Goal: Find specific page/section: Find specific page/section

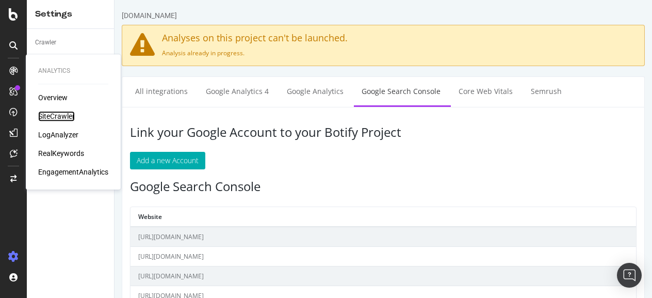
click at [59, 113] on div "SiteCrawler" at bounding box center [56, 116] width 37 height 10
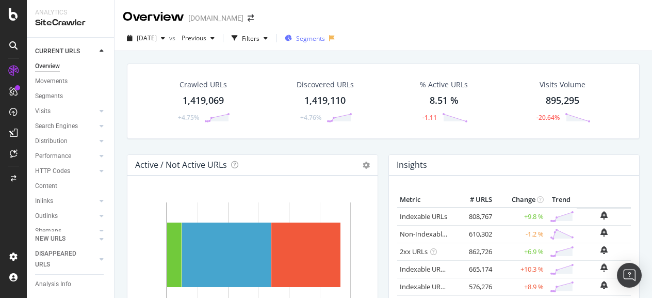
click at [325, 40] on span "Segments" at bounding box center [310, 38] width 29 height 9
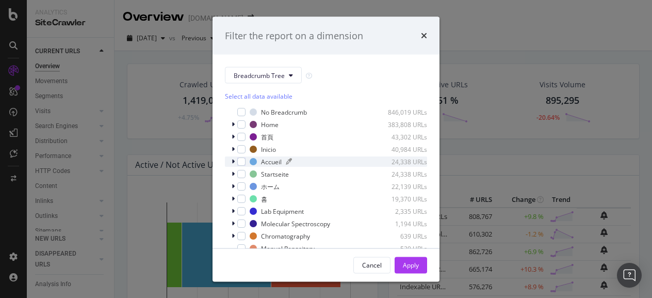
scroll to position [8, 0]
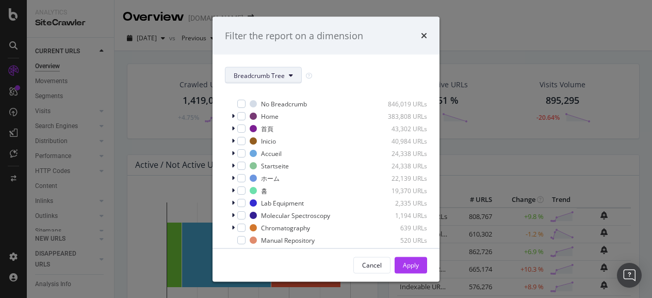
click at [281, 80] on button "Breadcrumb Tree" at bounding box center [263, 75] width 77 height 16
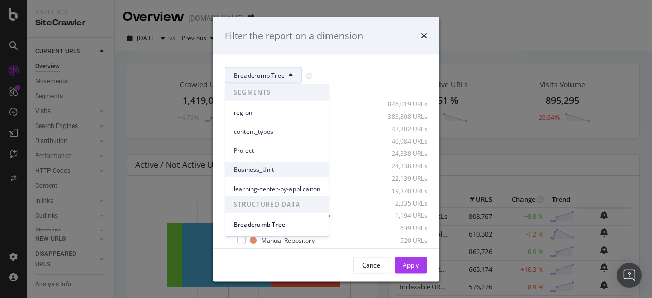
click at [280, 173] on span "Business_Unit" at bounding box center [277, 169] width 87 height 9
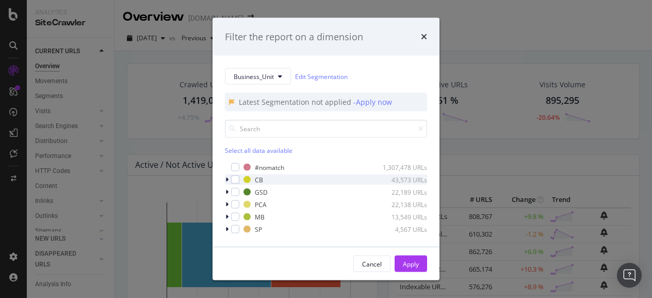
click at [229, 180] on div "modal" at bounding box center [228, 179] width 6 height 10
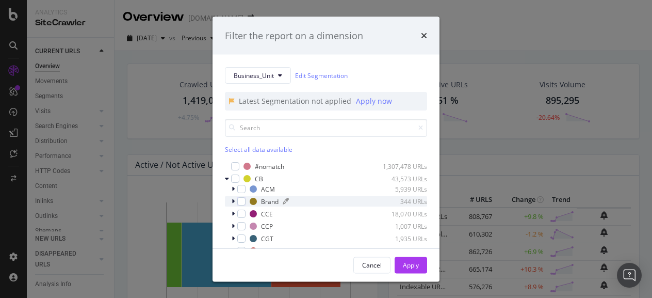
scroll to position [31, 0]
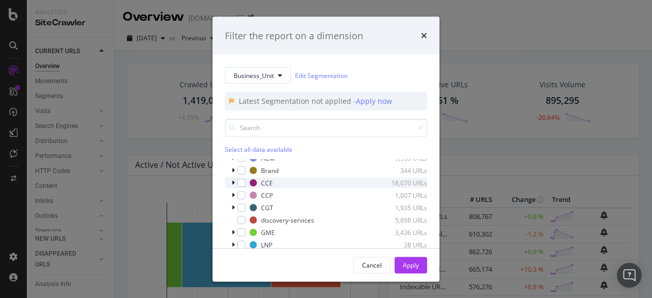
click at [235, 182] on div "modal" at bounding box center [234, 182] width 6 height 10
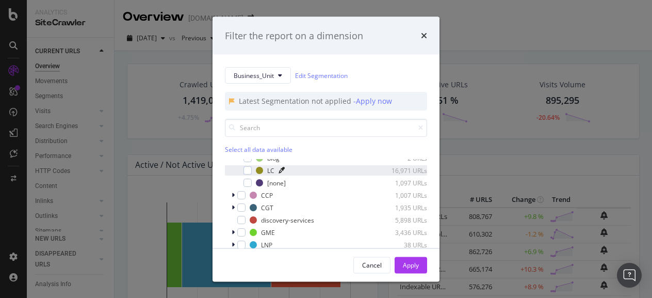
scroll to position [16, 0]
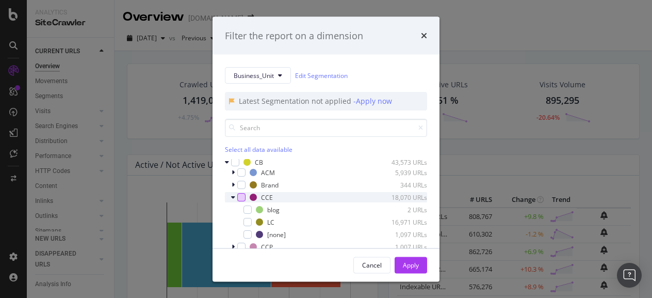
click at [244, 195] on div "modal" at bounding box center [241, 197] width 8 height 8
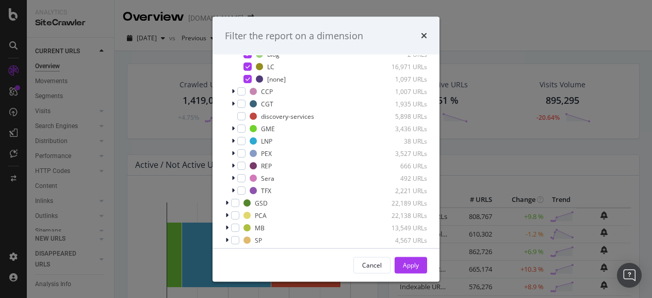
scroll to position [112, 0]
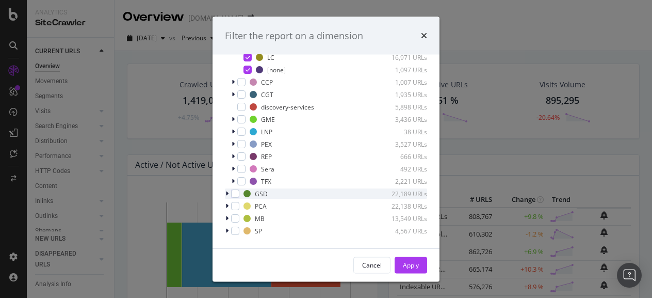
click at [228, 195] on div "modal" at bounding box center [228, 194] width 6 height 10
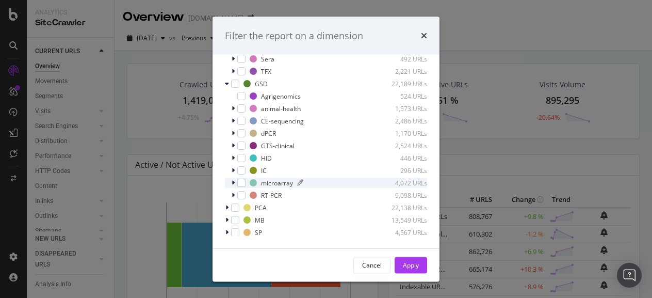
scroll to position [179, 0]
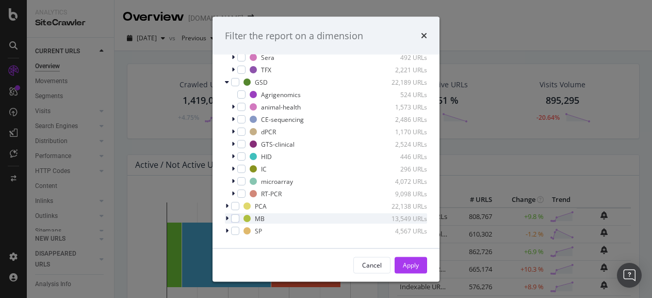
click at [225, 216] on icon "modal" at bounding box center [226, 219] width 3 height 6
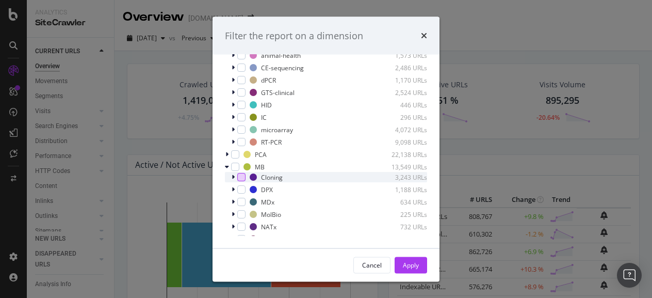
click at [241, 177] on div "modal" at bounding box center [241, 177] width 8 height 8
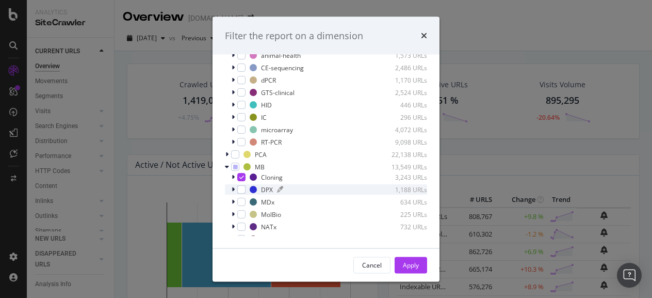
scroll to position [264, 0]
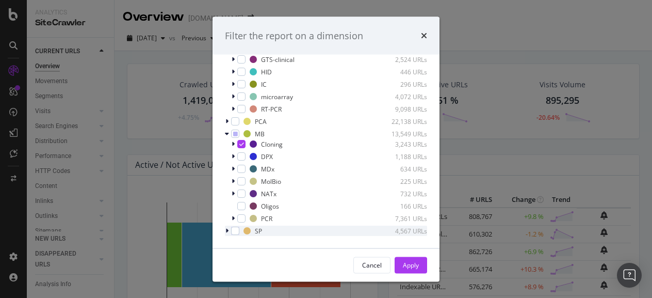
click at [227, 232] on icon "modal" at bounding box center [226, 231] width 3 height 6
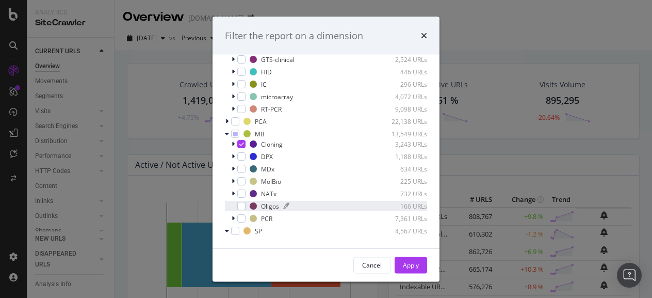
scroll to position [311, 0]
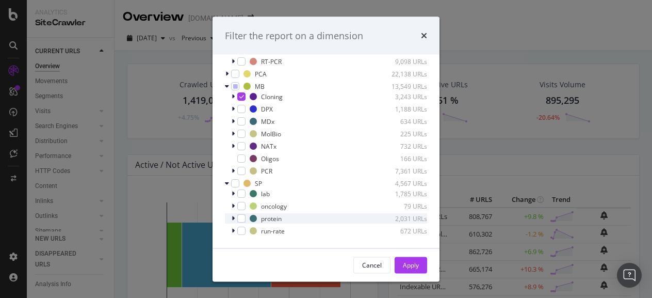
click at [234, 216] on icon "modal" at bounding box center [233, 219] width 3 height 6
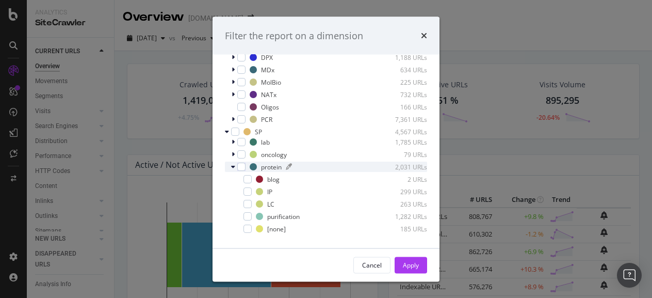
scroll to position [373, 0]
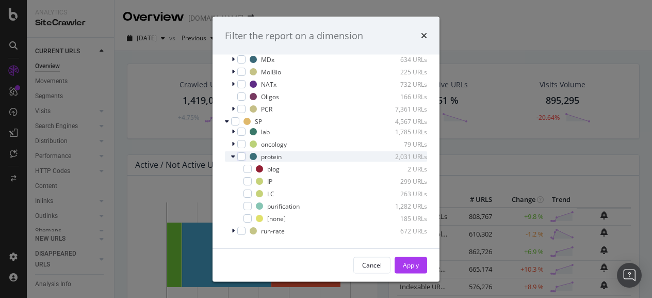
click at [235, 156] on icon "modal" at bounding box center [233, 157] width 4 height 6
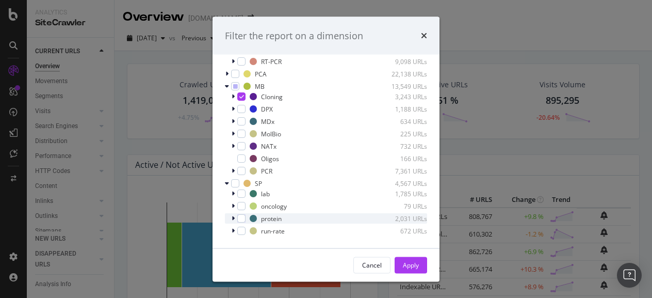
scroll to position [311, 0]
click at [232, 191] on icon "modal" at bounding box center [233, 194] width 3 height 6
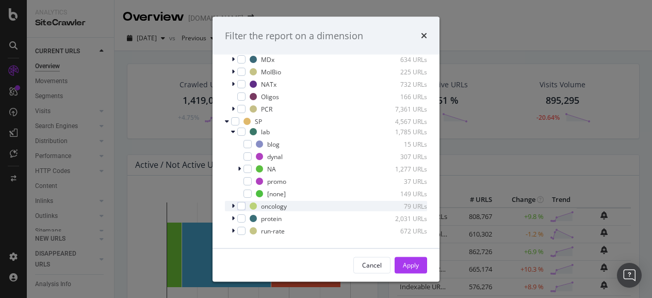
click at [233, 207] on icon "modal" at bounding box center [233, 206] width 3 height 6
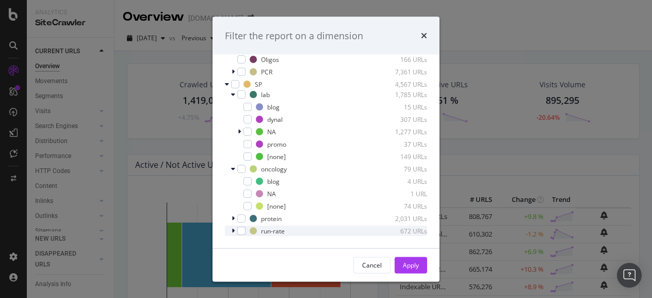
click at [233, 232] on icon "modal" at bounding box center [233, 231] width 3 height 6
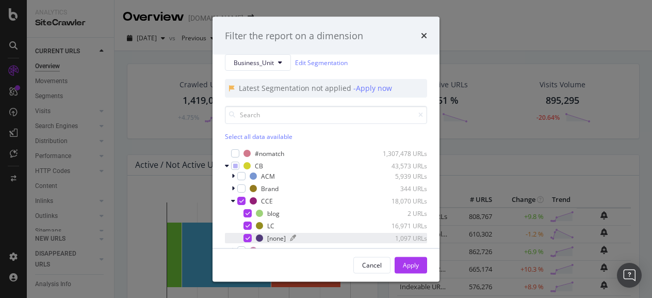
scroll to position [9, 0]
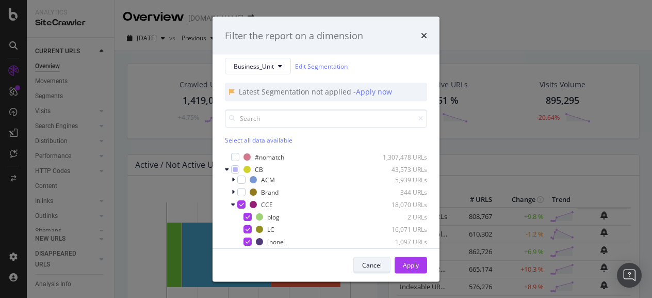
click at [368, 261] on div "Cancel" at bounding box center [372, 264] width 20 height 9
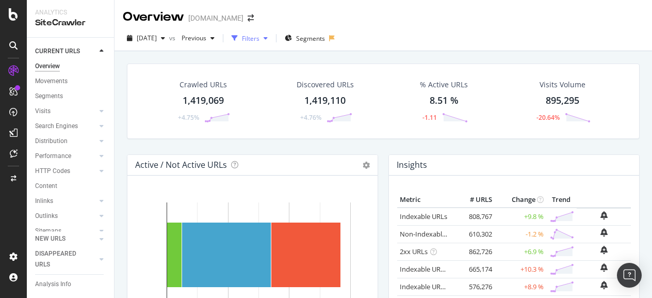
click at [272, 37] on div "button" at bounding box center [265, 38] width 12 height 6
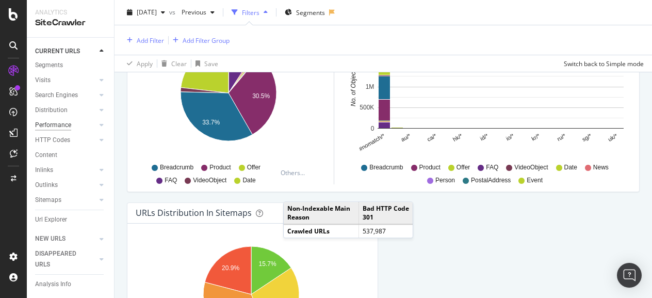
scroll to position [7, 0]
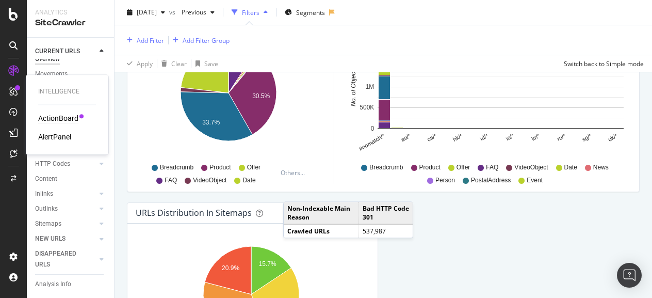
click at [57, 115] on div "ActionBoard" at bounding box center [58, 118] width 40 height 10
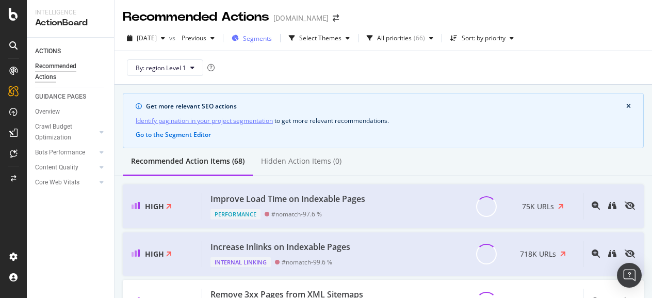
click at [272, 39] on span "Segments" at bounding box center [257, 38] width 29 height 9
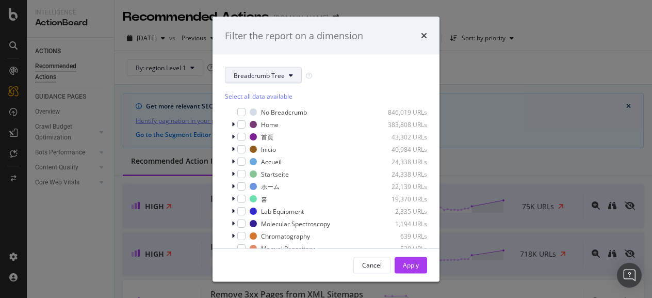
click at [249, 73] on span "Breadcrumb Tree" at bounding box center [259, 75] width 51 height 9
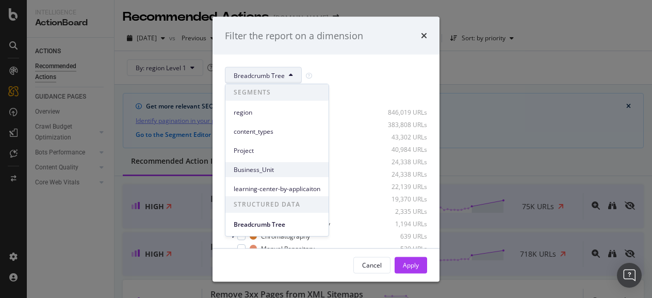
click at [271, 168] on span "Business_Unit" at bounding box center [277, 169] width 87 height 9
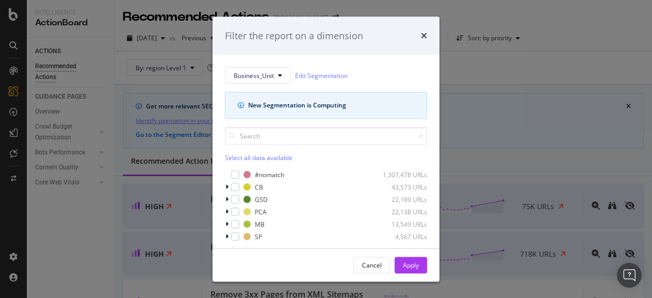
click at [224, 187] on div "Business_Unit Edit Segmentation New Segmentation is Computing Select all data a…" at bounding box center [325, 151] width 227 height 193
click at [371, 266] on div "Cancel" at bounding box center [372, 264] width 20 height 9
